Goal: Information Seeking & Learning: Learn about a topic

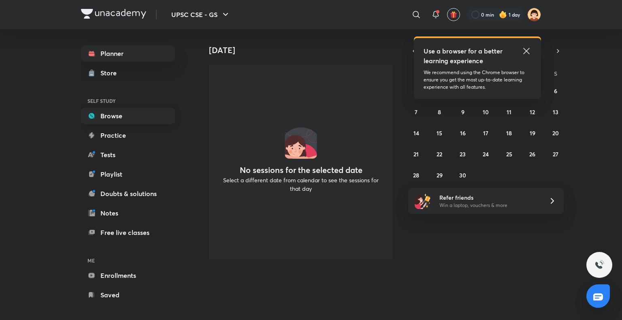
click at [102, 121] on link "Browse" at bounding box center [128, 116] width 94 height 16
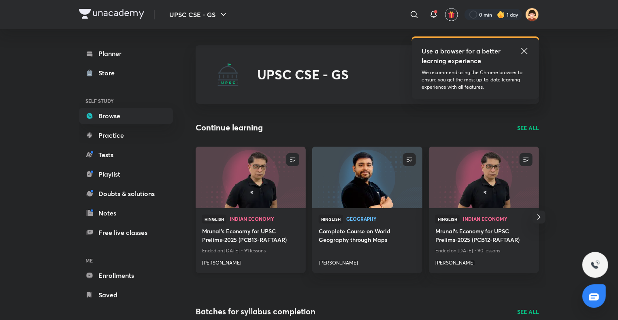
click at [234, 183] on img at bounding box center [250, 177] width 112 height 63
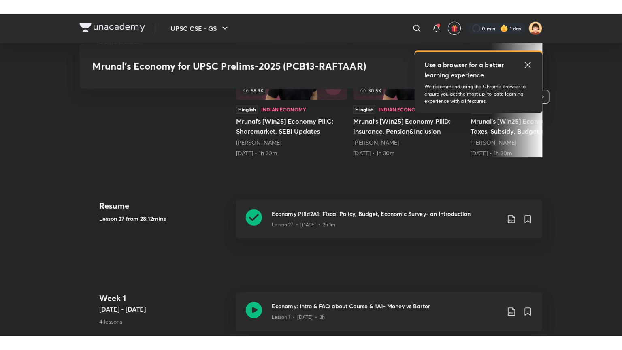
scroll to position [300, 0]
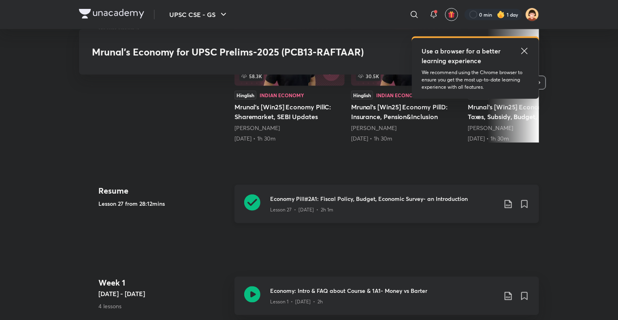
click at [257, 205] on icon at bounding box center [252, 202] width 16 height 16
